Goal: Task Accomplishment & Management: Use online tool/utility

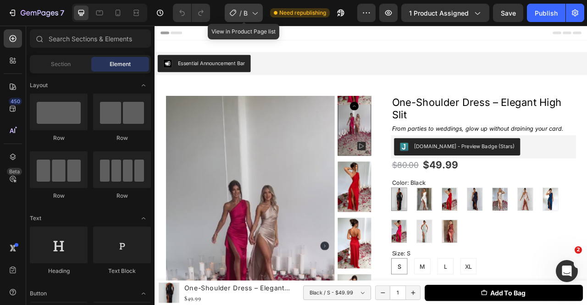
click at [238, 11] on div "/ BLACK DRESS" at bounding box center [244, 13] width 38 height 18
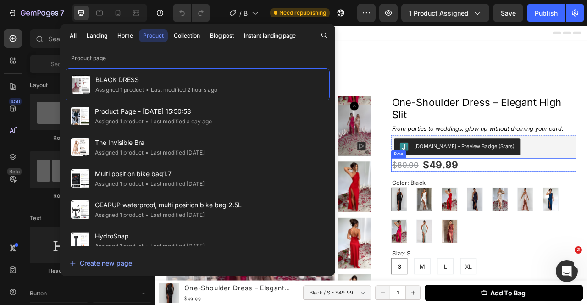
scroll to position [183, 0]
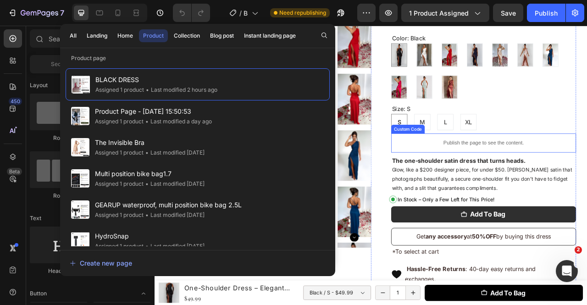
click at [525, 175] on p "Publish the page to see the content." at bounding box center [572, 175] width 235 height 10
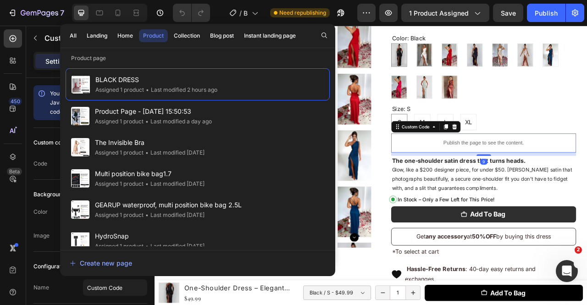
click at [525, 175] on p "Publish the page to see the content." at bounding box center [572, 175] width 235 height 10
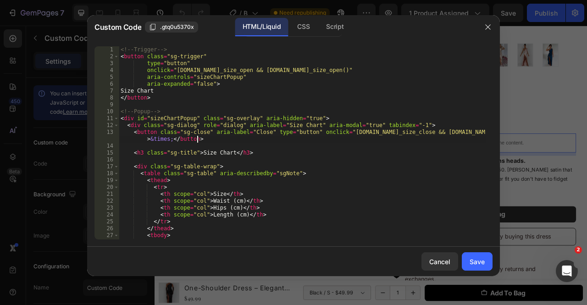
click at [446, 143] on div "<!-- Trigger --> < button class = "sg-trigger" type = "button" onclick = "windo…" at bounding box center [302, 149] width 367 height 207
click at [377, 143] on div "<!-- Trigger --> < button class = "sg-trigger" type = "button" onclick = "windo…" at bounding box center [302, 149] width 367 height 207
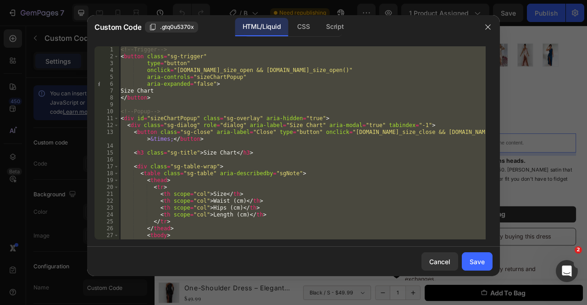
click at [377, 143] on div "<!-- Trigger --> < button class = "sg-trigger" type = "button" onclick = "windo…" at bounding box center [302, 149] width 367 height 207
type textarea "</script>"
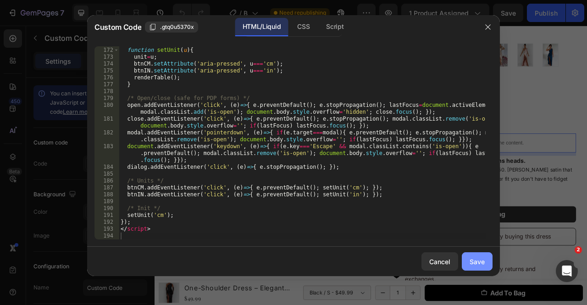
click at [484, 266] on div "Save" at bounding box center [476, 262] width 15 height 10
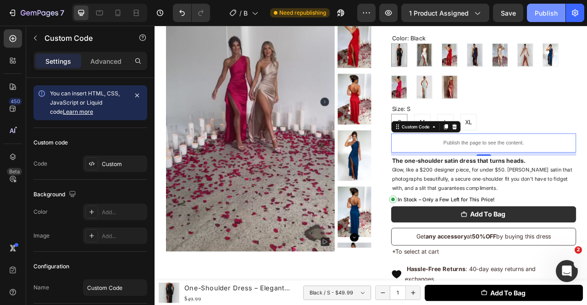
click at [554, 10] on div "Publish" at bounding box center [546, 13] width 23 height 10
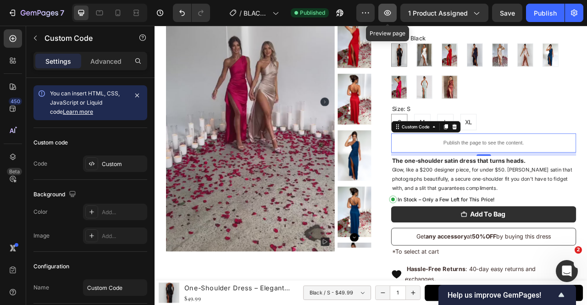
click at [392, 12] on icon "button" at bounding box center [387, 12] width 9 height 9
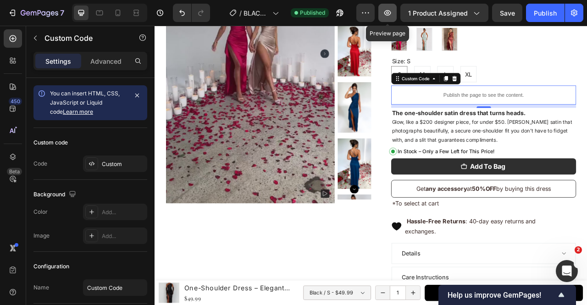
click at [391, 12] on icon "button" at bounding box center [387, 13] width 7 height 6
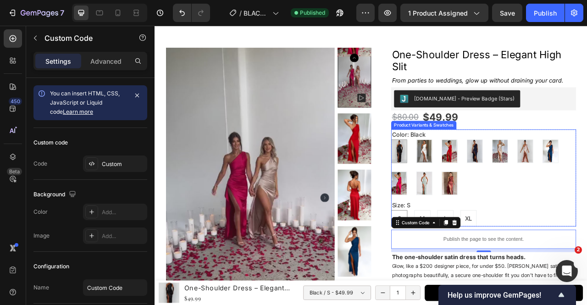
scroll to position [0, 0]
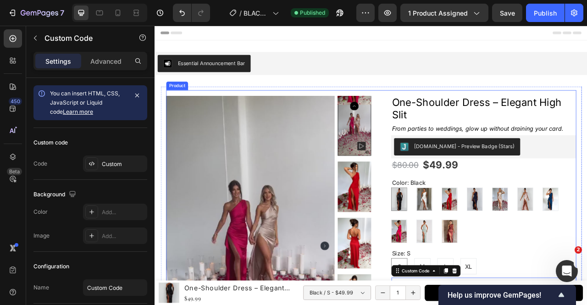
click at [586, 93] on div "Essential Announcement Bar Essential Announcement Bar Section 2" at bounding box center [429, 73] width 550 height 59
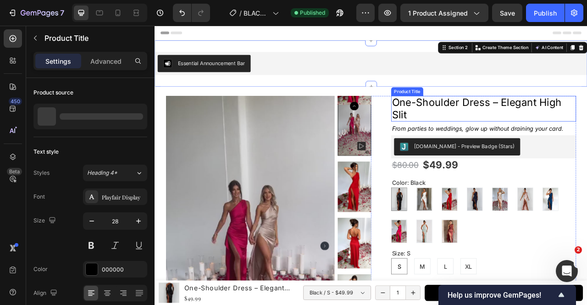
click at [581, 121] on h1 "One-Shoulder Dress – Elegant High Slit" at bounding box center [572, 131] width 235 height 33
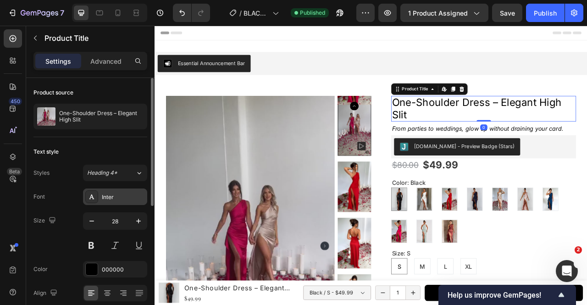
click at [104, 199] on div "Inter" at bounding box center [123, 197] width 43 height 8
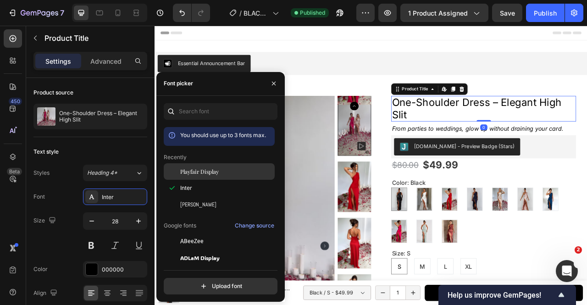
click at [232, 180] on div "Playfair Display" at bounding box center [219, 171] width 111 height 17
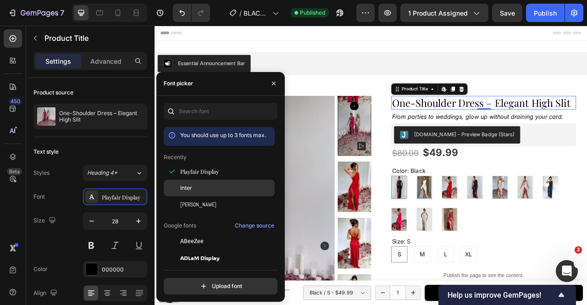
click at [222, 196] on div "Inter" at bounding box center [219, 188] width 111 height 17
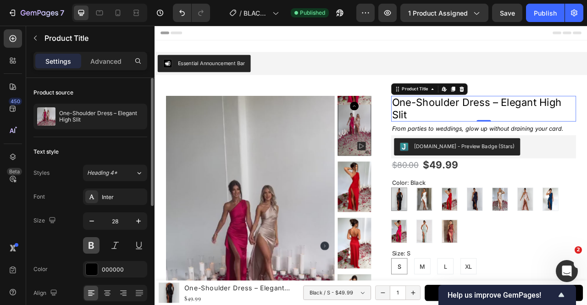
click at [94, 242] on button at bounding box center [91, 245] width 17 height 17
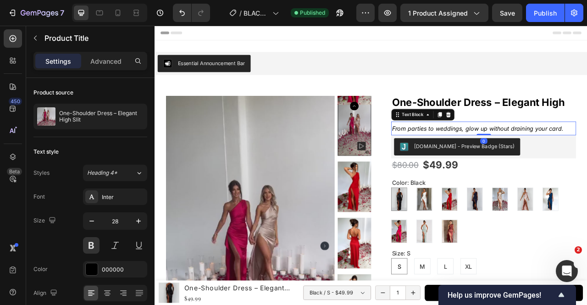
click at [477, 152] on icon "From parties to weddings, glow up without draining your card." at bounding box center [565, 156] width 218 height 9
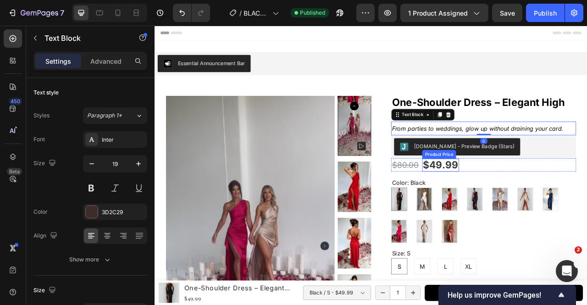
scroll to position [122, 0]
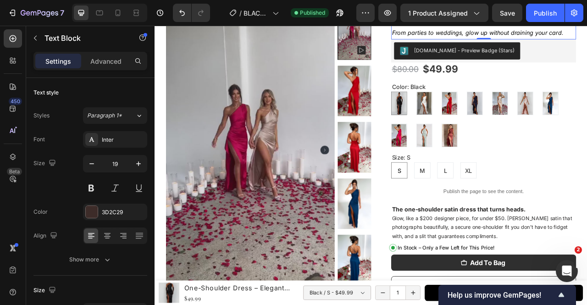
click at [127, 14] on div at bounding box center [109, 13] width 75 height 18
click at [113, 14] on icon at bounding box center [117, 12] width 9 height 9
type input "14"
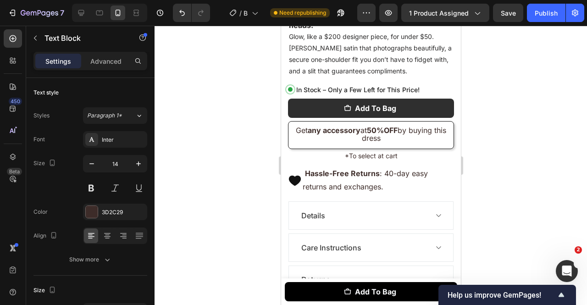
scroll to position [739, 0]
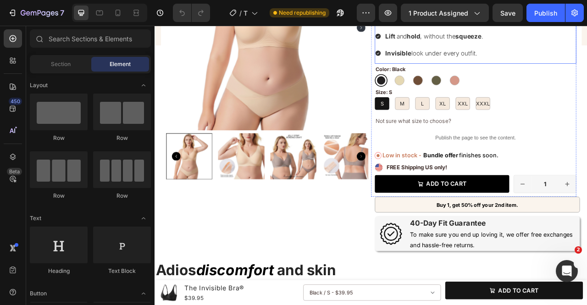
scroll to position [122, 0]
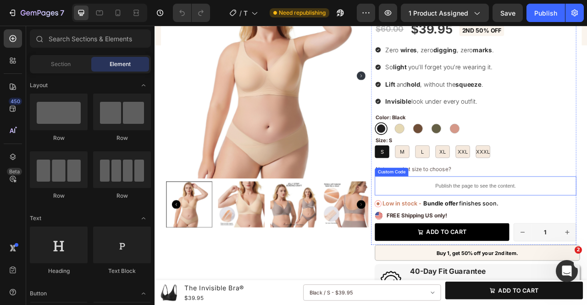
click at [527, 219] on div "Publish the page to see the content." at bounding box center [562, 229] width 256 height 24
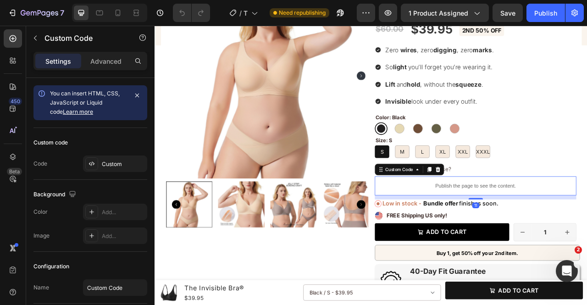
click at [527, 219] on div "Publish the page to see the content." at bounding box center [562, 229] width 256 height 24
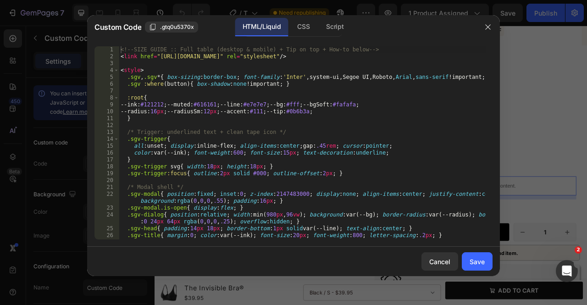
click at [349, 158] on div "<!-- SIZE GUIDE :: Full table (desktop & mobile) + Tip on top + How-to below --…" at bounding box center [302, 149] width 367 height 207
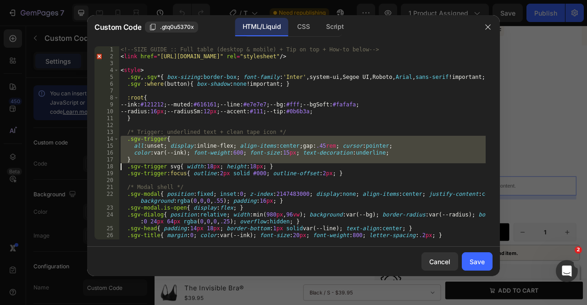
click at [349, 158] on div "<!-- SIZE GUIDE :: Full table (desktop & mobile) + Tip on top + How-to below --…" at bounding box center [302, 149] width 367 height 207
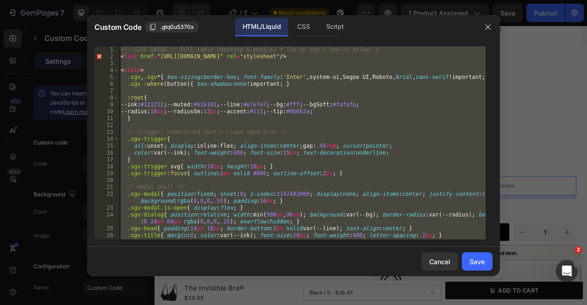
click at [244, 143] on div "<!-- SIZE GUIDE :: Full table (desktop & mobile) + Tip on top + How-to below --…" at bounding box center [302, 142] width 367 height 193
click at [244, 143] on div "<!-- SIZE GUIDE :: Full table (desktop & mobile) + Tip on top + How-to below --…" at bounding box center [302, 149] width 367 height 207
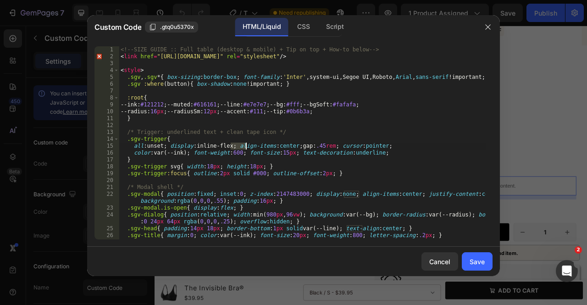
click at [244, 143] on div "<!-- SIZE GUIDE :: Full table (desktop & mobile) + Tip on top + How-to below --…" at bounding box center [302, 149] width 367 height 207
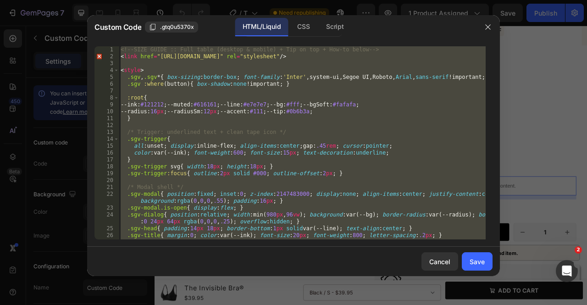
click at [288, 189] on div "<!-- SIZE GUIDE :: Full table (desktop & mobile) + Tip on top + How-to below --…" at bounding box center [302, 142] width 367 height 193
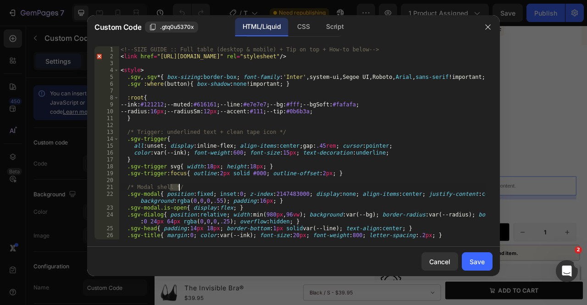
click at [288, 189] on div "<!-- SIZE GUIDE :: Full table (desktop & mobile) + Tip on top + How-to below --…" at bounding box center [302, 149] width 367 height 207
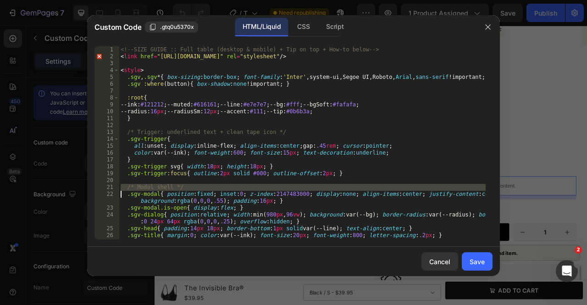
click at [288, 189] on div "<!-- SIZE GUIDE :: Full table (desktop & mobile) + Tip on top + How-to below --…" at bounding box center [302, 149] width 367 height 207
type textarea "</script>"
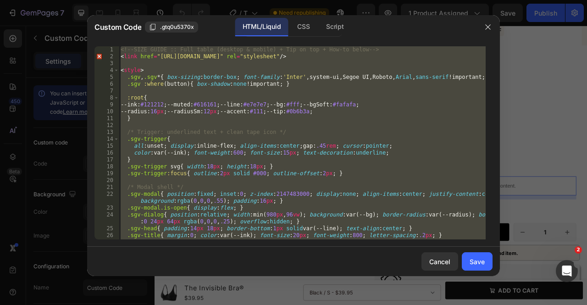
paste textarea
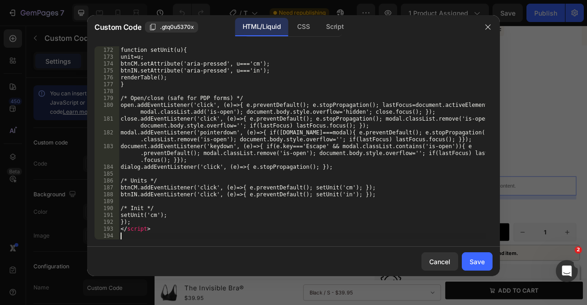
scroll to position [1230, 0]
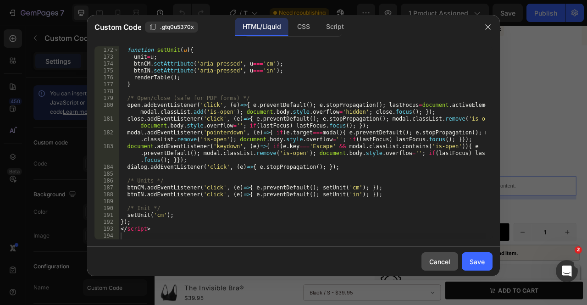
drag, startPoint x: 473, startPoint y: 258, endPoint x: 440, endPoint y: 269, distance: 35.2
click at [473, 258] on div "Save" at bounding box center [476, 262] width 15 height 10
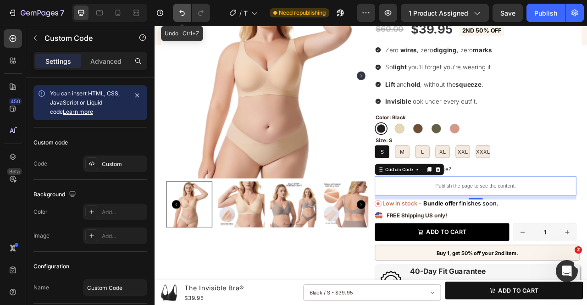
click at [180, 13] on icon "Undo/Redo" at bounding box center [181, 12] width 9 height 9
click at [196, 7] on button "Undo/Redo" at bounding box center [201, 13] width 18 height 18
click at [512, 227] on p "Publish the page to see the content." at bounding box center [562, 230] width 256 height 10
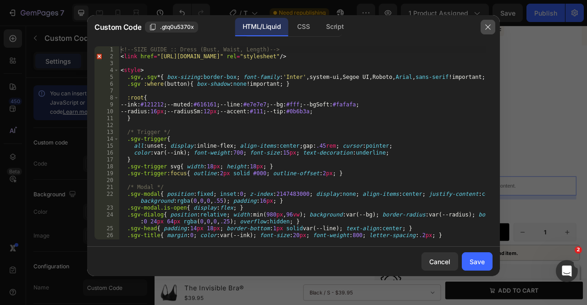
click at [484, 25] on button "button" at bounding box center [487, 27] width 15 height 15
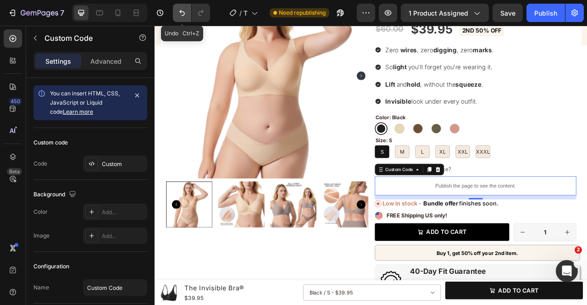
click at [183, 13] on icon "Undo/Redo" at bounding box center [181, 12] width 9 height 9
click at [550, 225] on p "Publish the page to see the content." at bounding box center [562, 230] width 256 height 10
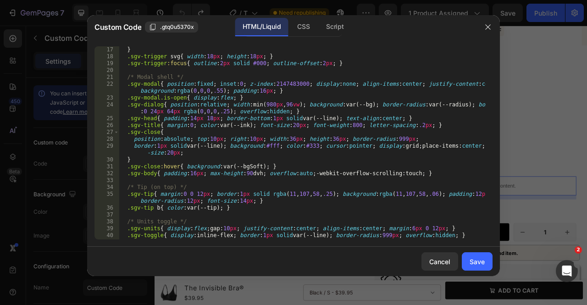
scroll to position [0, 0]
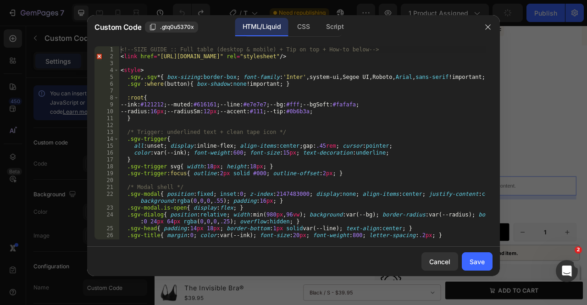
click at [480, 22] on div at bounding box center [488, 27] width 24 height 24
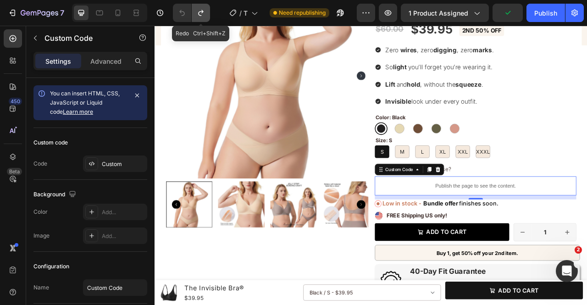
click at [208, 10] on button "Undo/Redo" at bounding box center [201, 13] width 18 height 18
click at [533, 219] on div "Publish the page to see the content." at bounding box center [562, 229] width 256 height 24
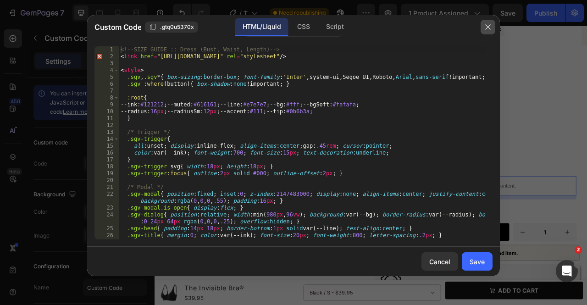
click at [481, 30] on button "button" at bounding box center [487, 27] width 15 height 15
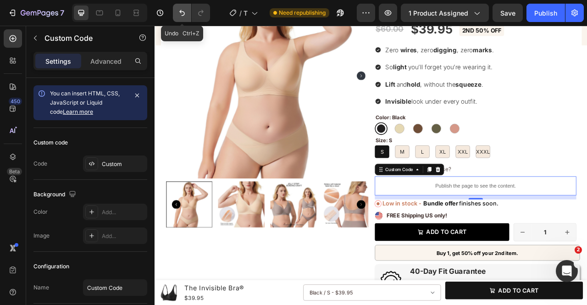
click at [182, 14] on icon "Undo/Redo" at bounding box center [181, 12] width 9 height 9
